Goal: Learn about a topic

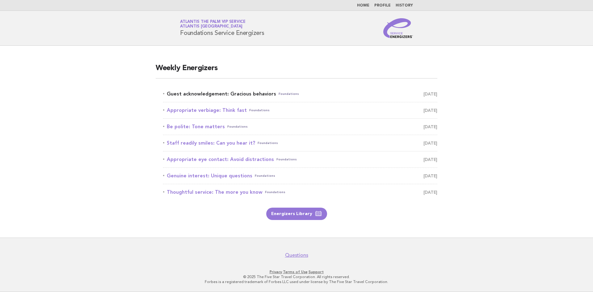
click at [202, 94] on link "Guest acknowledgement: Gracious behaviors Foundations September 18" at bounding box center [300, 94] width 274 height 9
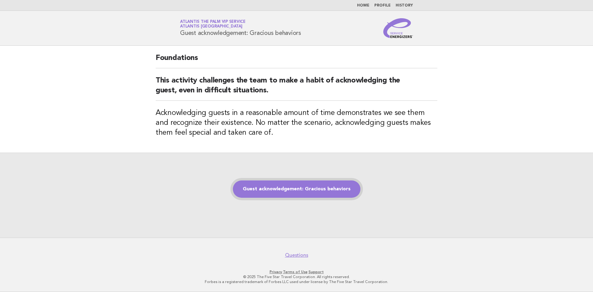
click at [291, 185] on link "Guest acknowledgement: Gracious behaviors" at bounding box center [296, 188] width 127 height 17
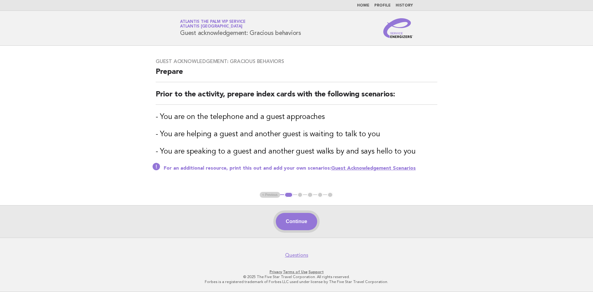
click at [294, 217] on button "Continue" at bounding box center [296, 221] width 41 height 17
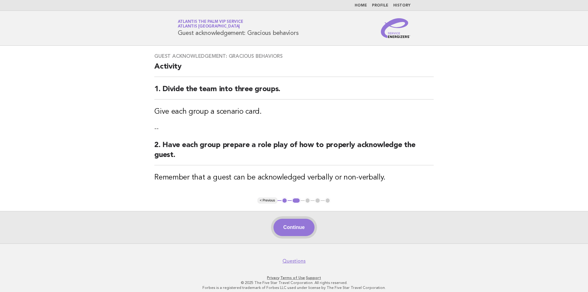
click at [292, 230] on button "Continue" at bounding box center [293, 227] width 41 height 17
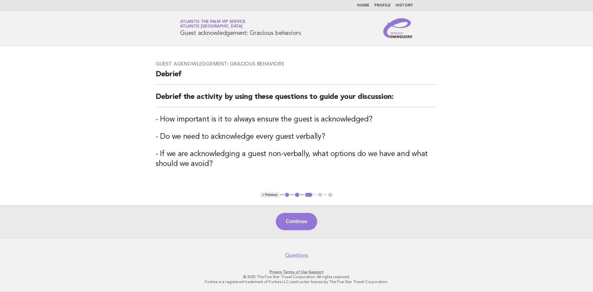
click at [289, 225] on button "Continue" at bounding box center [296, 221] width 41 height 17
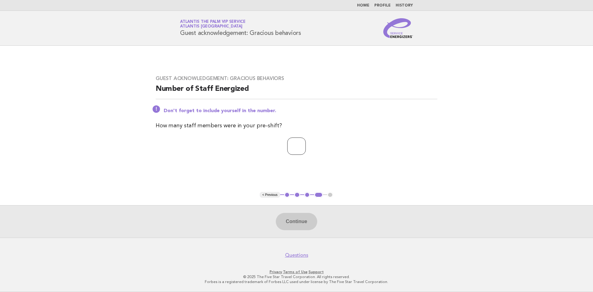
click at [300, 143] on input "number" at bounding box center [296, 145] width 19 height 17
type input "**"
click at [292, 224] on button "Continue" at bounding box center [296, 221] width 41 height 17
